Goal: Information Seeking & Learning: Learn about a topic

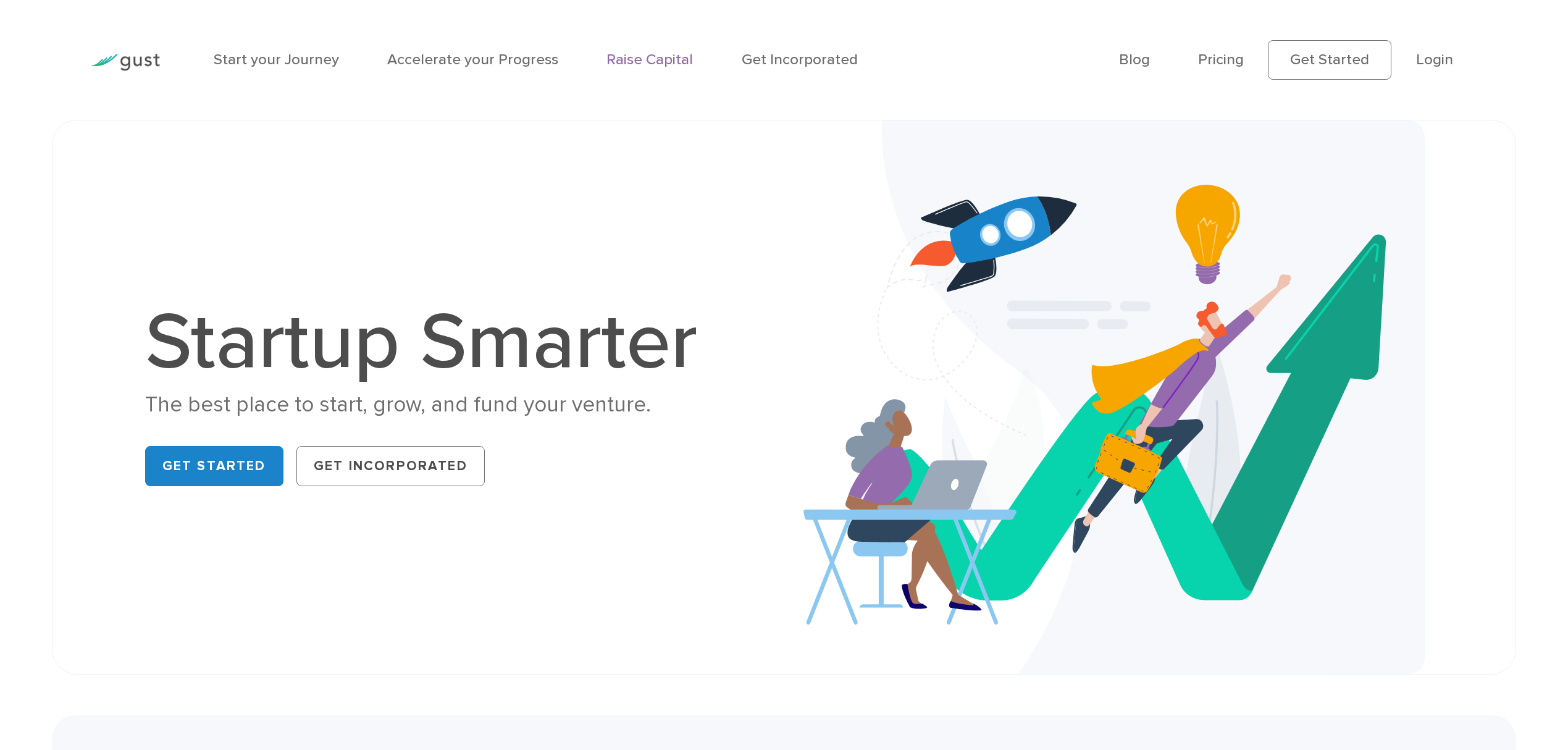
click at [636, 61] on link "Raise Capital" at bounding box center [650, 60] width 86 height 18
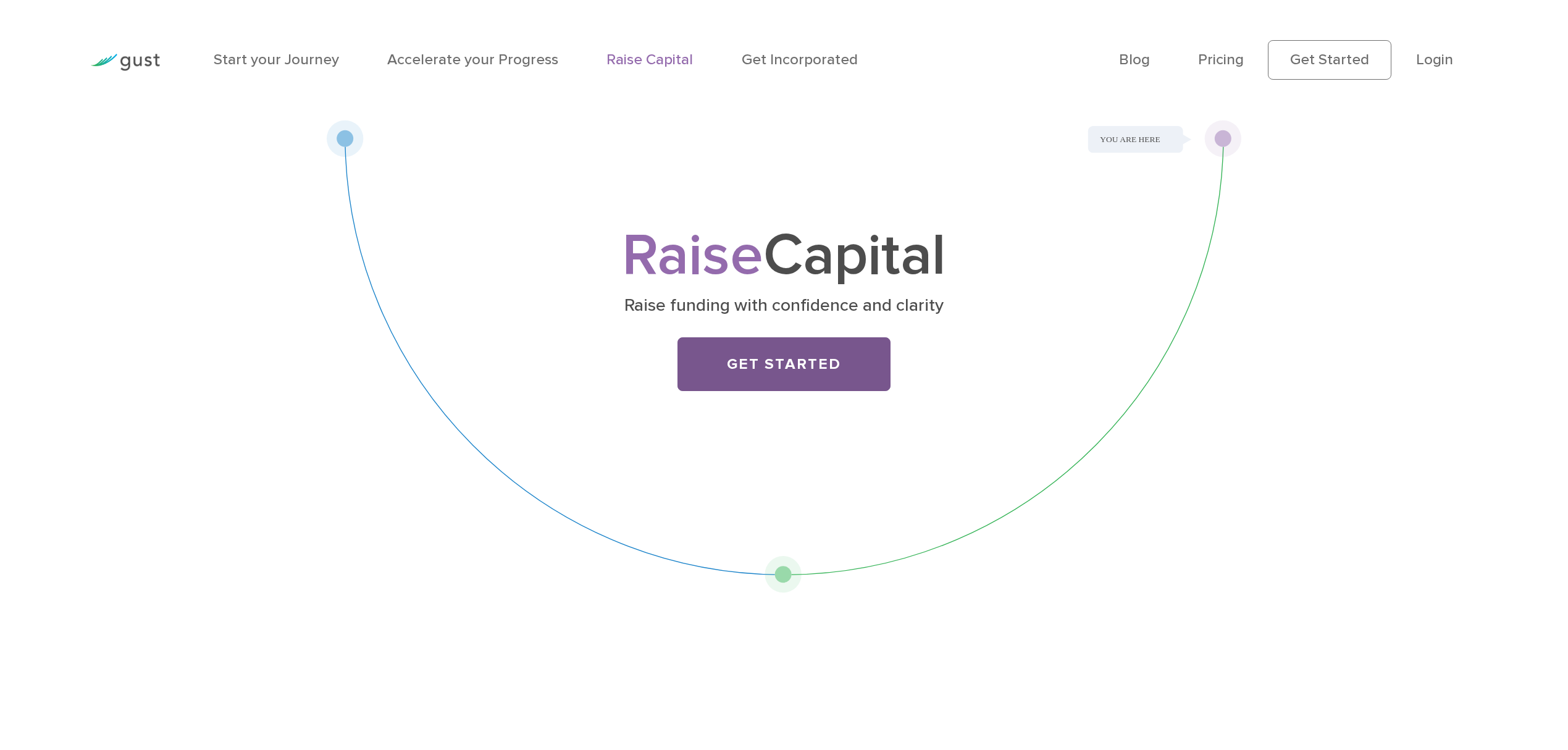
click at [786, 363] on link "Get Started" at bounding box center [784, 364] width 214 height 53
click at [781, 57] on link "Get Incorporated" at bounding box center [799, 60] width 116 height 18
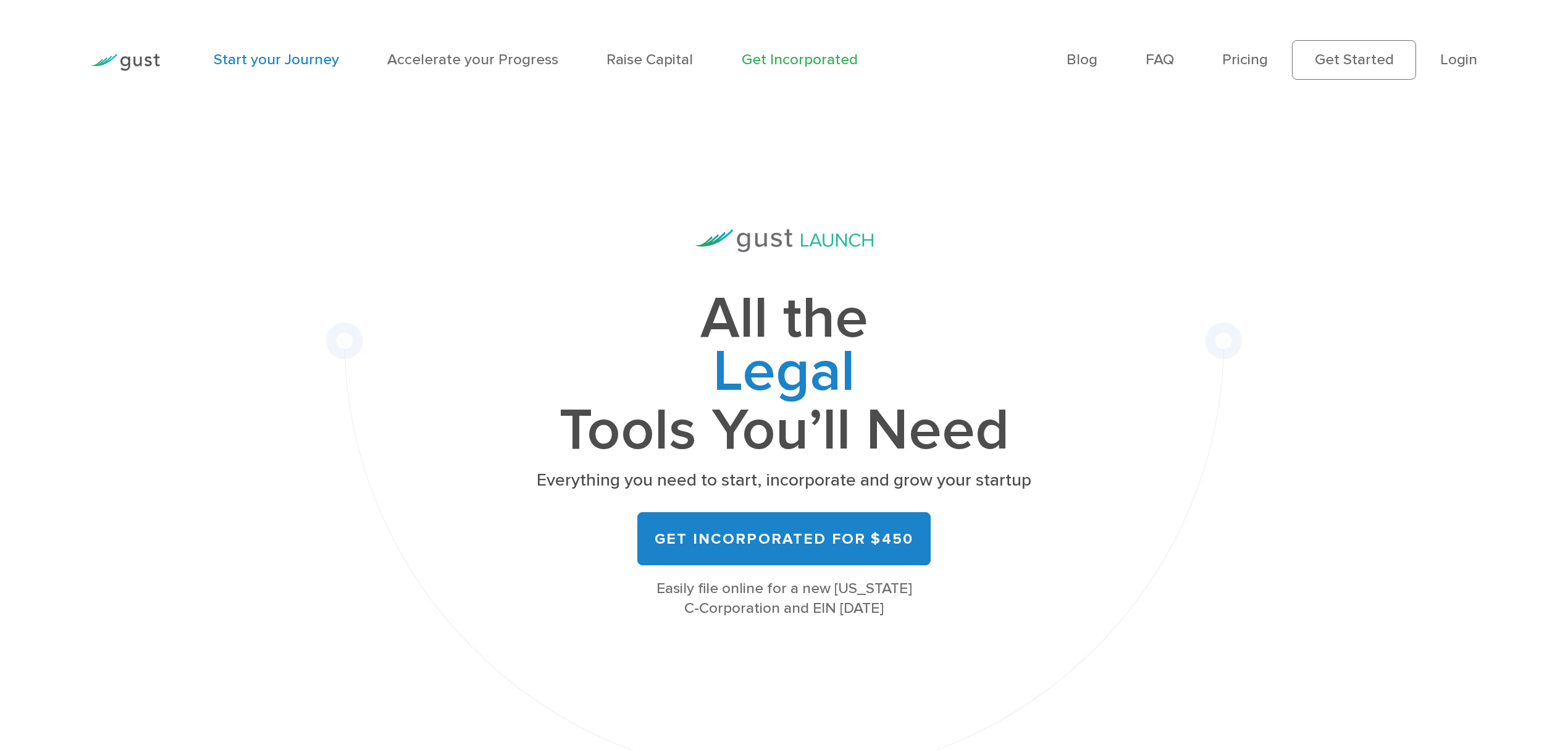
click at [236, 60] on link "Start your Journey" at bounding box center [276, 60] width 126 height 18
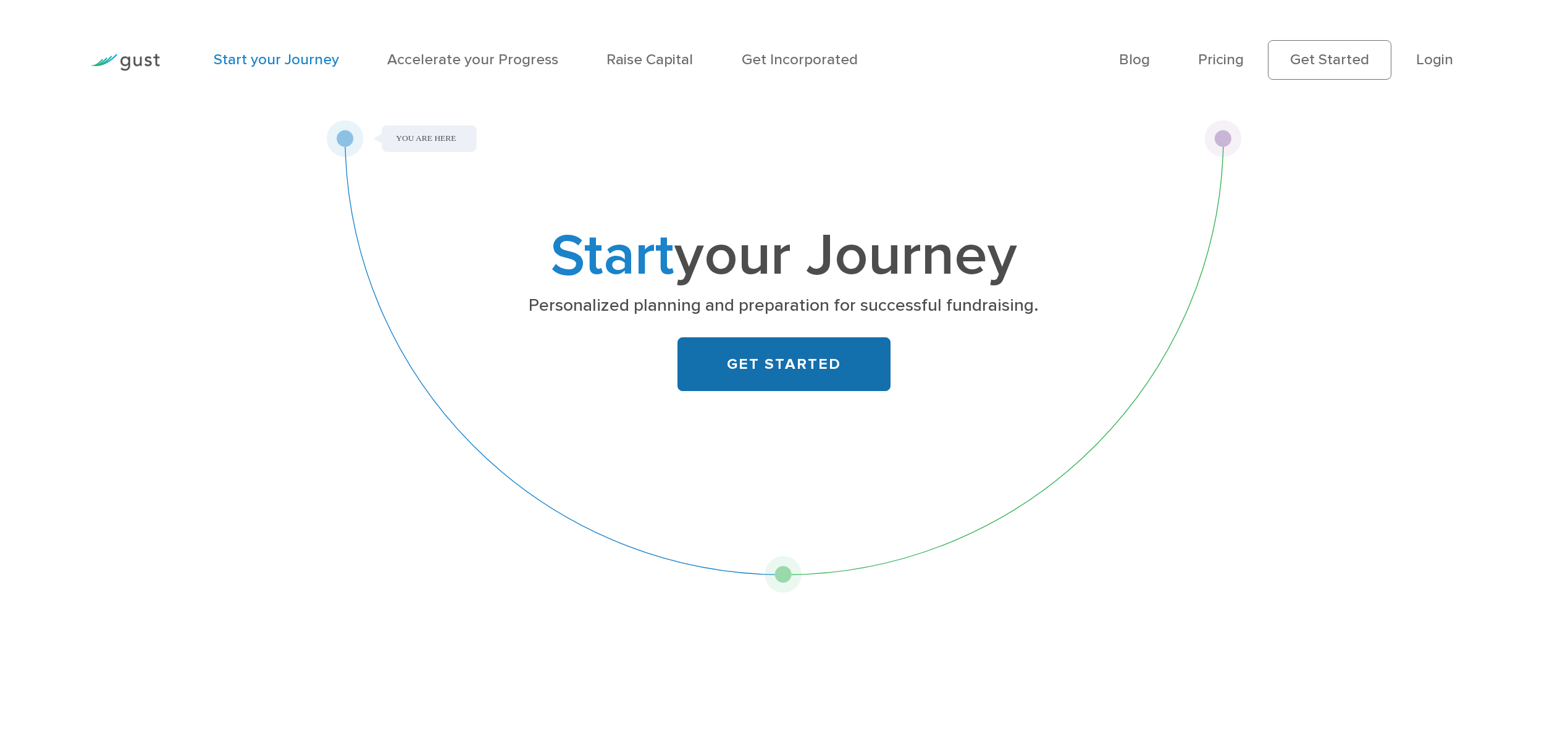
click at [754, 363] on link "GET STARTED" at bounding box center [784, 364] width 214 height 53
click at [448, 62] on link "Accelerate your Progress" at bounding box center [472, 60] width 171 height 18
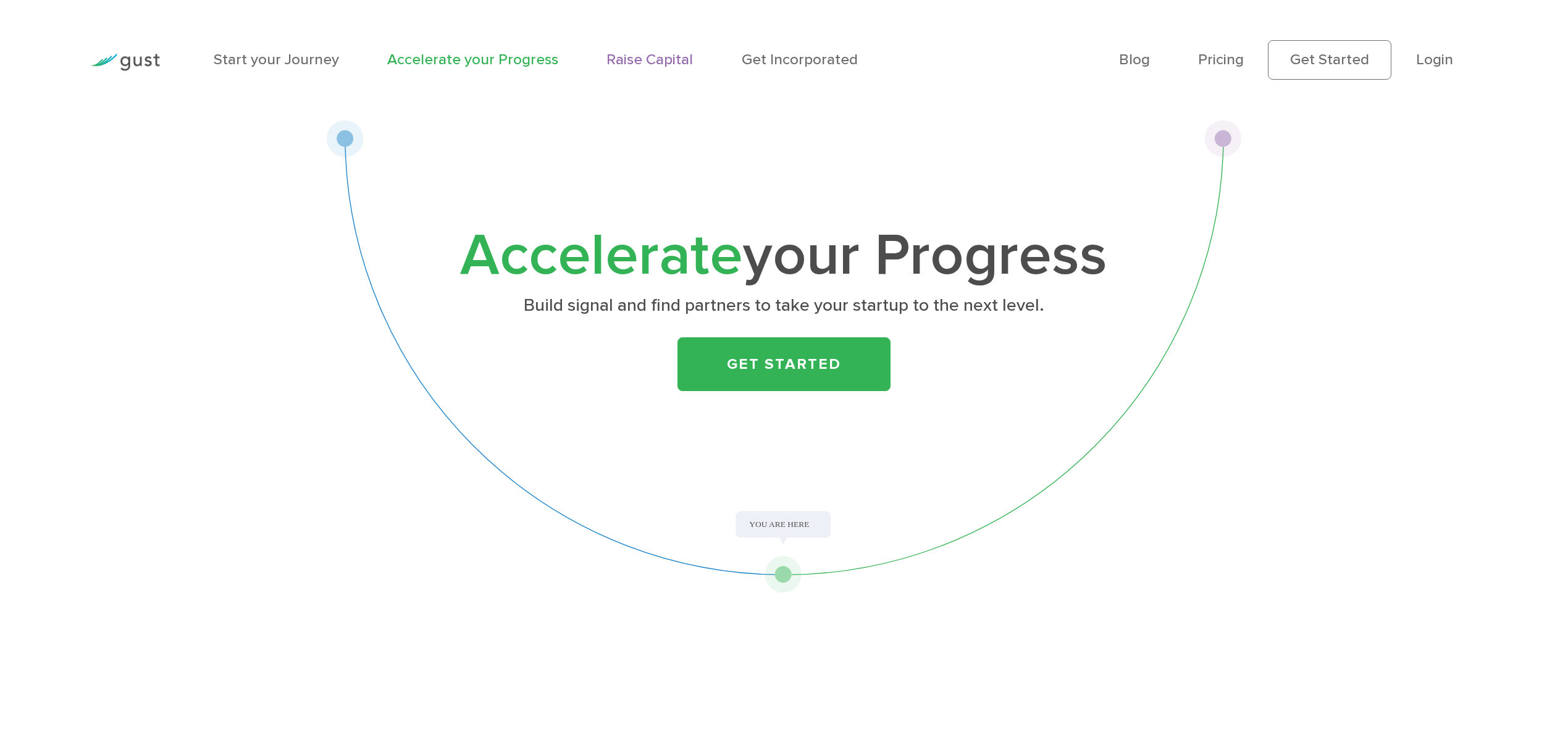
click at [625, 65] on link "Raise Capital" at bounding box center [650, 60] width 86 height 18
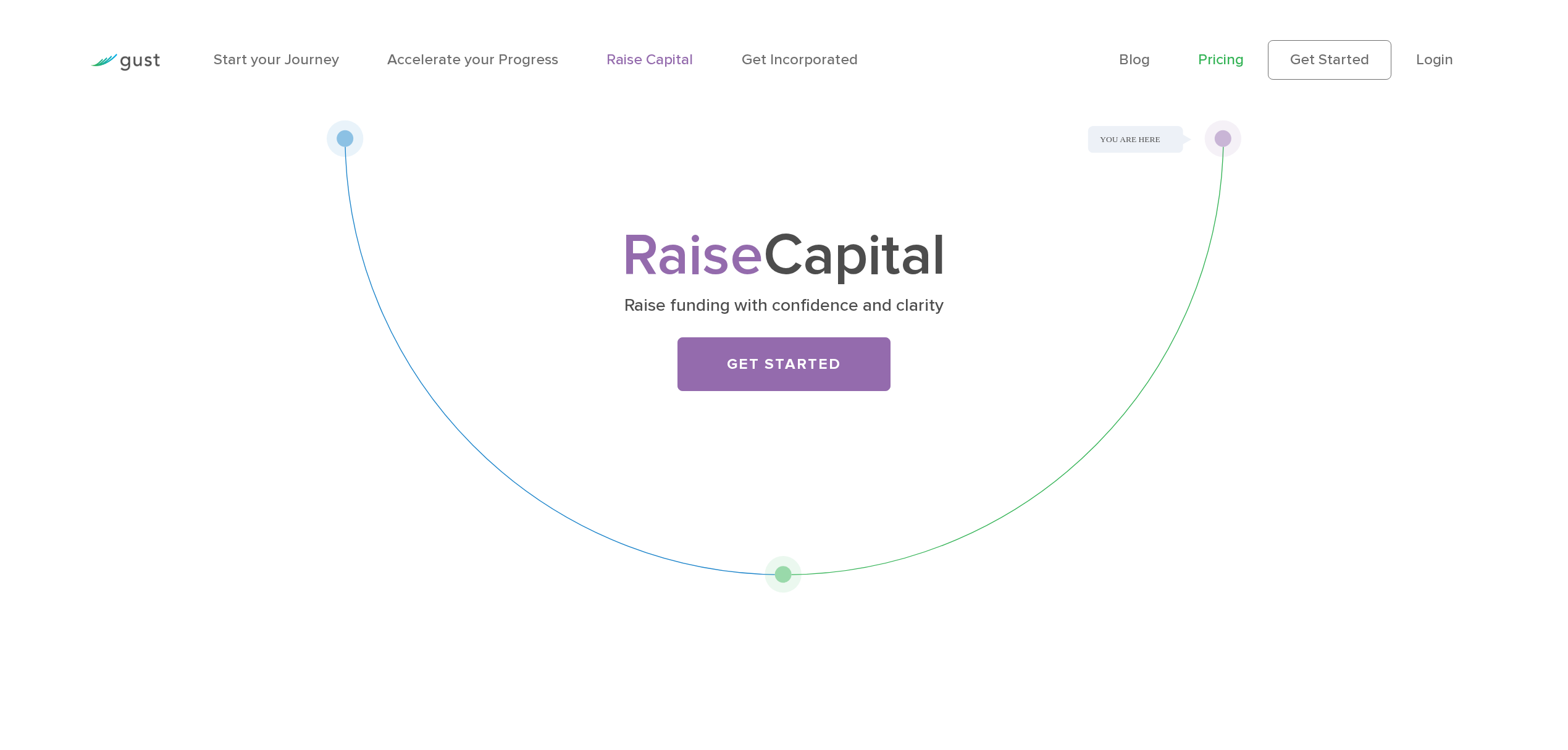
click at [1230, 61] on link "Pricing" at bounding box center [1221, 60] width 46 height 18
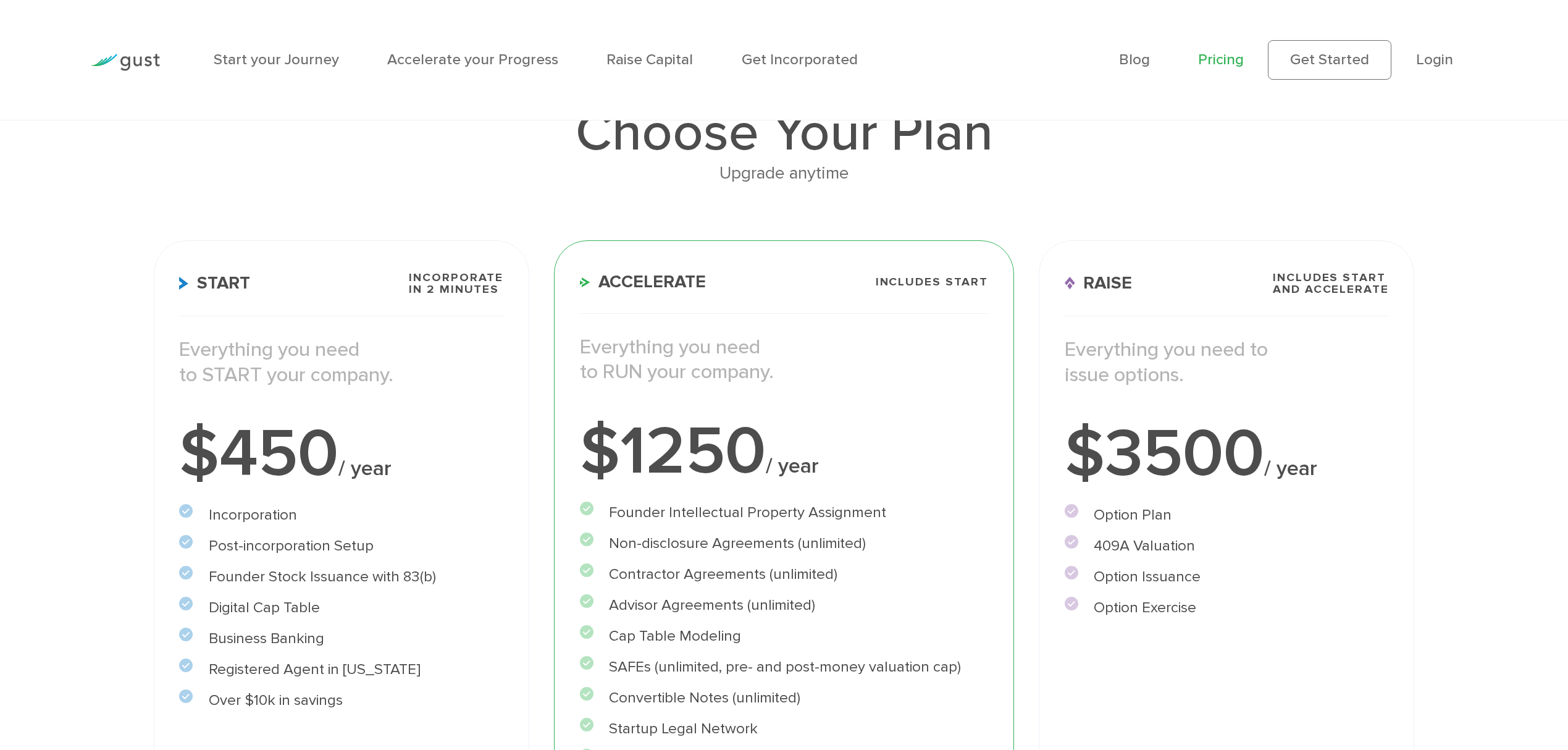
scroll to position [138, 0]
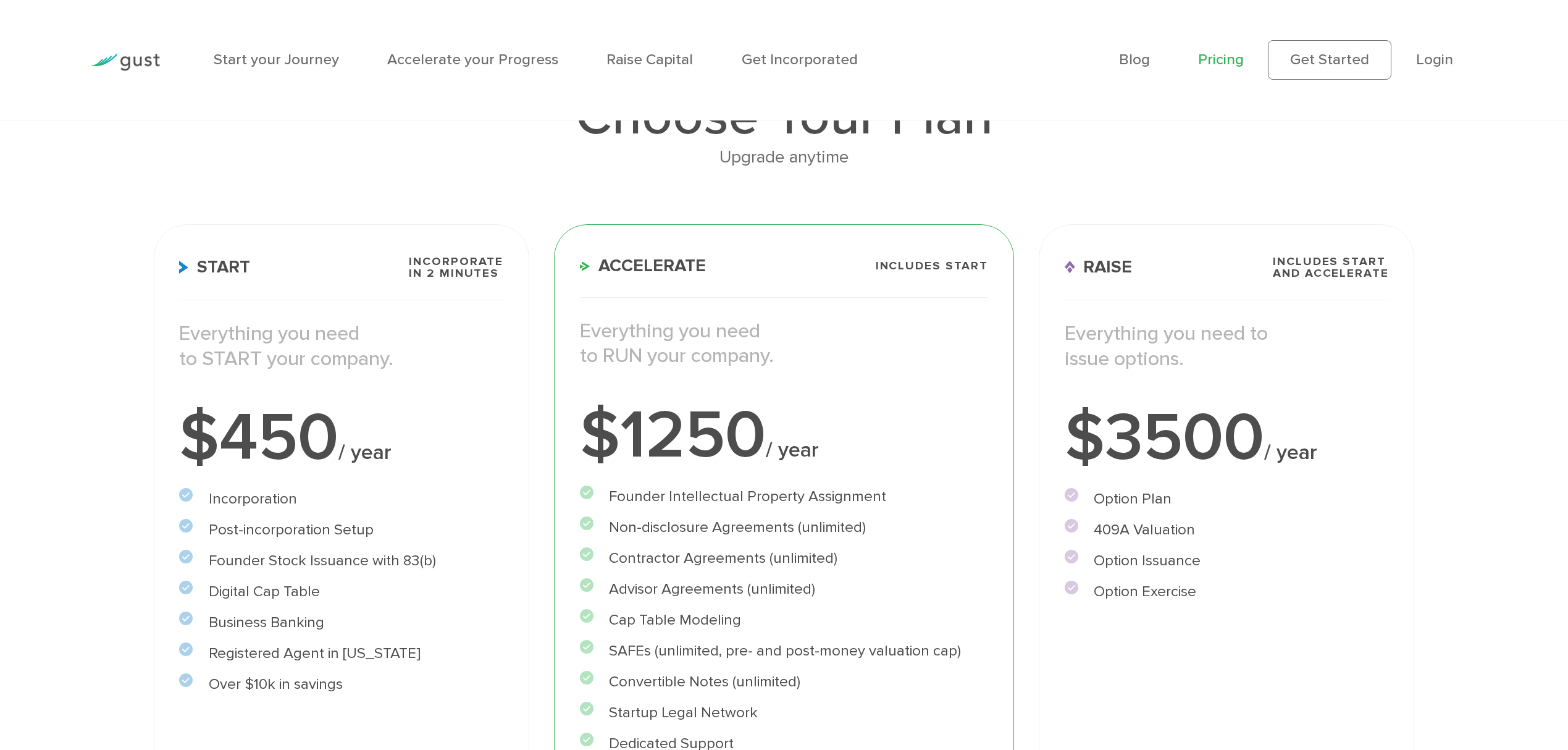
click at [1101, 502] on li "Option Plan" at bounding box center [1227, 499] width 324 height 22
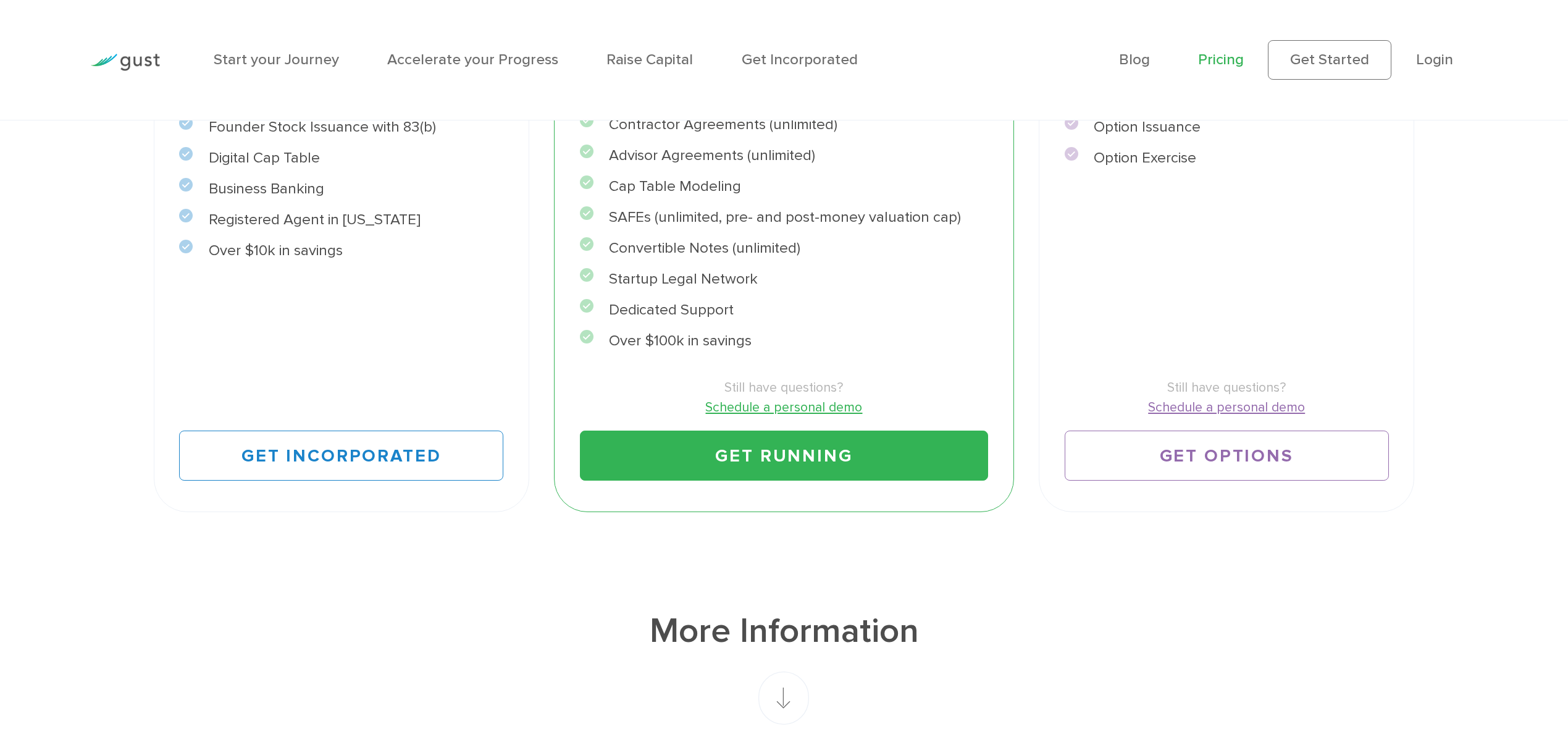
scroll to position [643, 0]
